Goal: Task Accomplishment & Management: Manage account settings

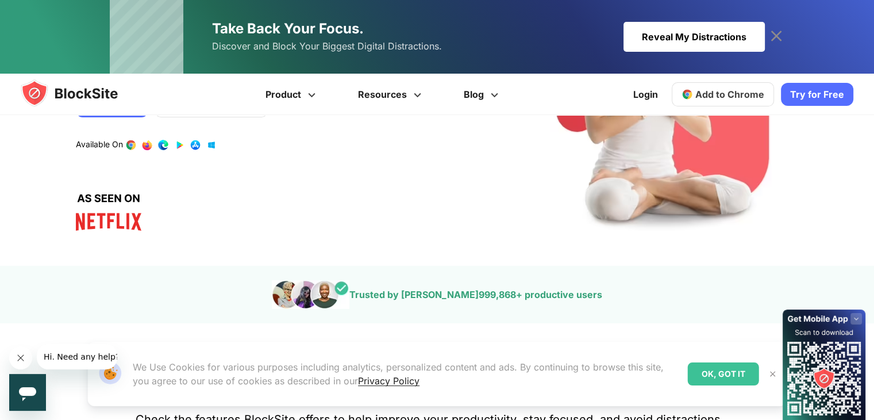
scroll to position [360, 0]
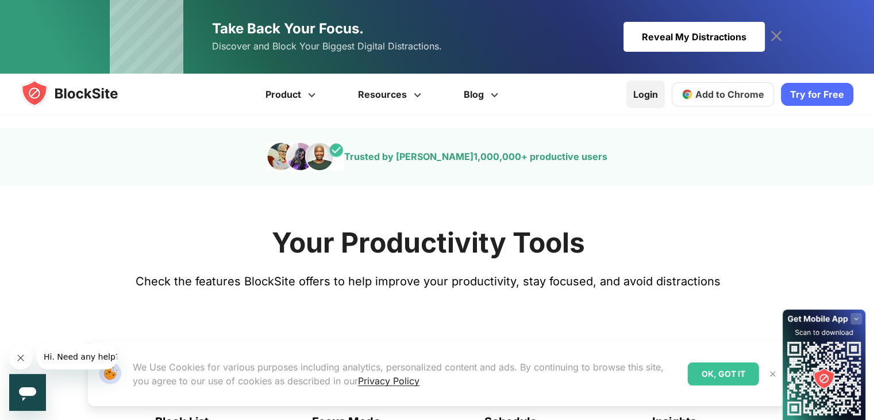
click at [650, 95] on link "Login" at bounding box center [646, 94] width 39 height 28
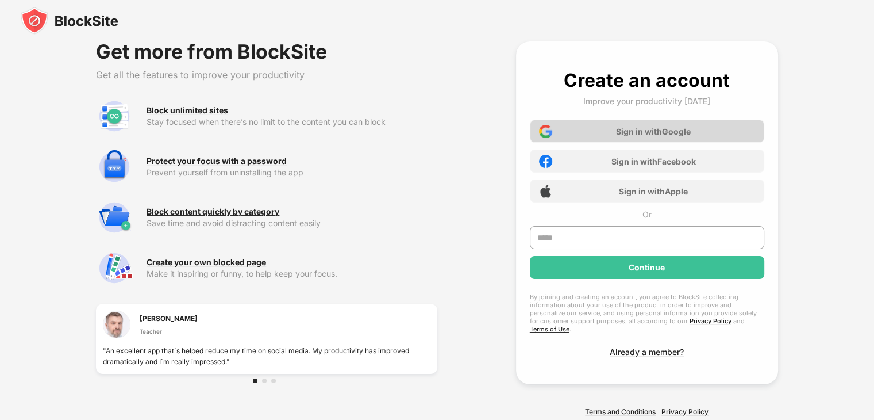
click at [600, 132] on div "Sign in with Google" at bounding box center [647, 131] width 235 height 23
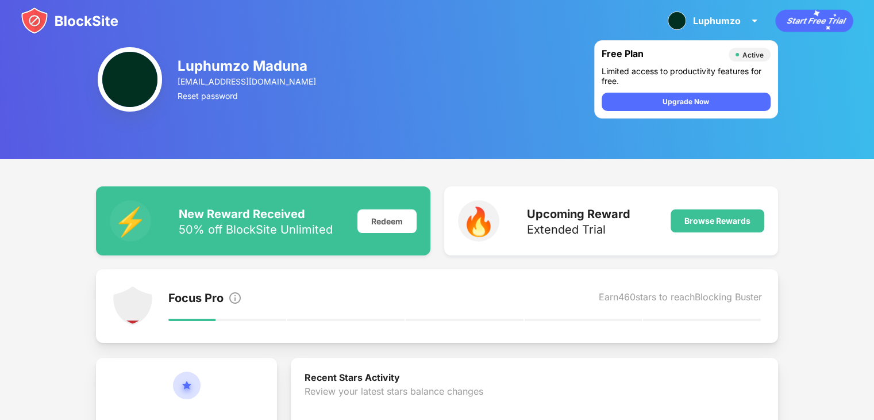
click at [39, 14] on img at bounding box center [70, 21] width 98 height 28
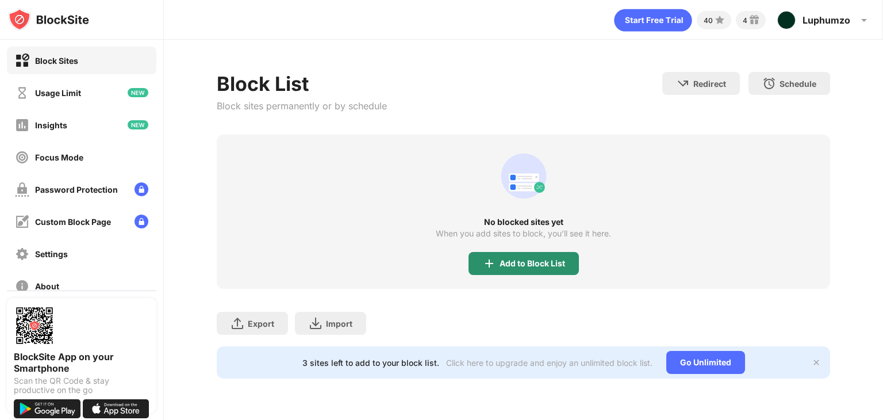
click at [498, 260] on div "Add to Block List" at bounding box center [523, 263] width 110 height 23
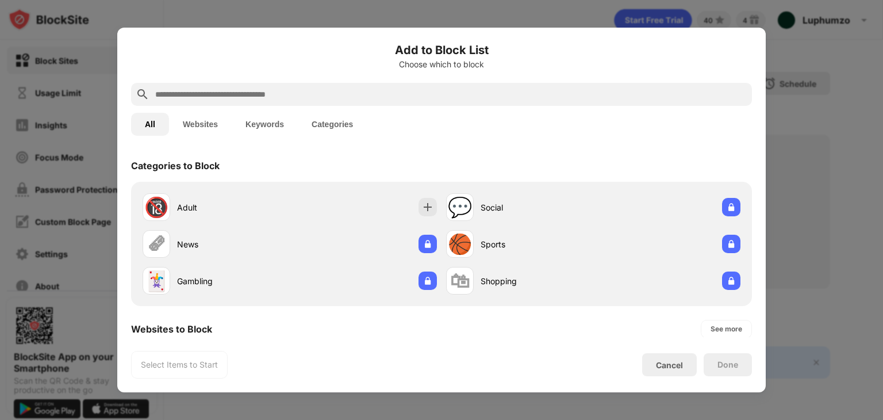
click at [339, 95] on input "text" at bounding box center [450, 94] width 593 height 14
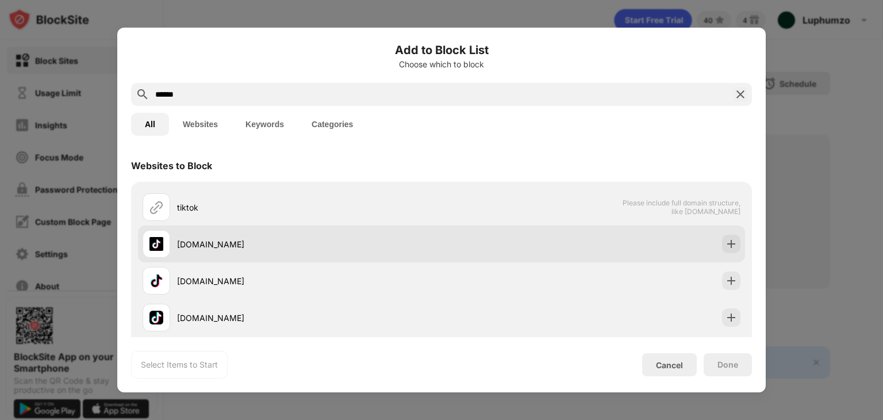
type input "******"
click at [345, 249] on div "tiktok.com" at bounding box center [309, 244] width 264 height 12
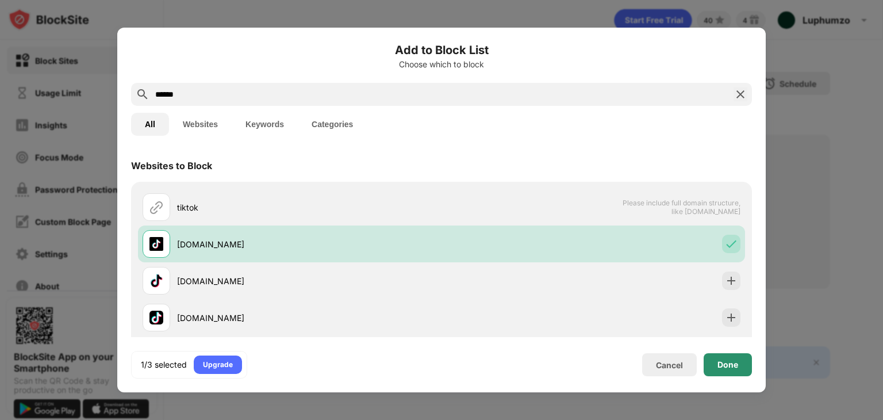
click at [720, 360] on div "Done" at bounding box center [727, 364] width 21 height 9
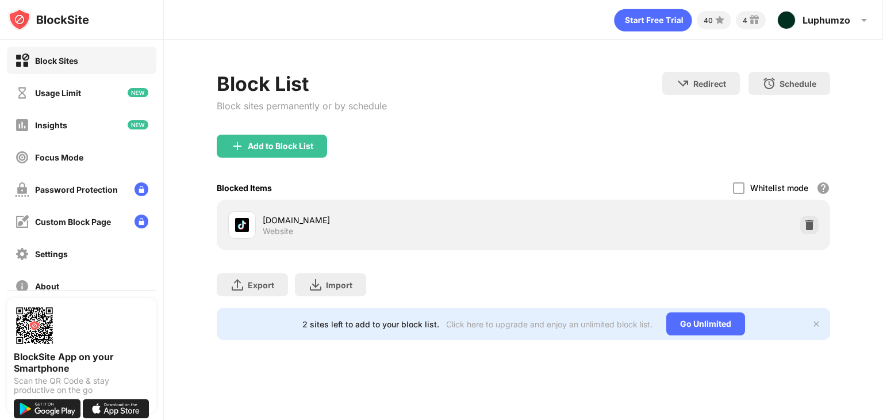
click at [579, 0] on html "Block Sites Usage Limit Insights Focus Mode Password Protection Custom Block Pa…" at bounding box center [441, 210] width 883 height 420
